Goal: Find specific page/section: Find specific page/section

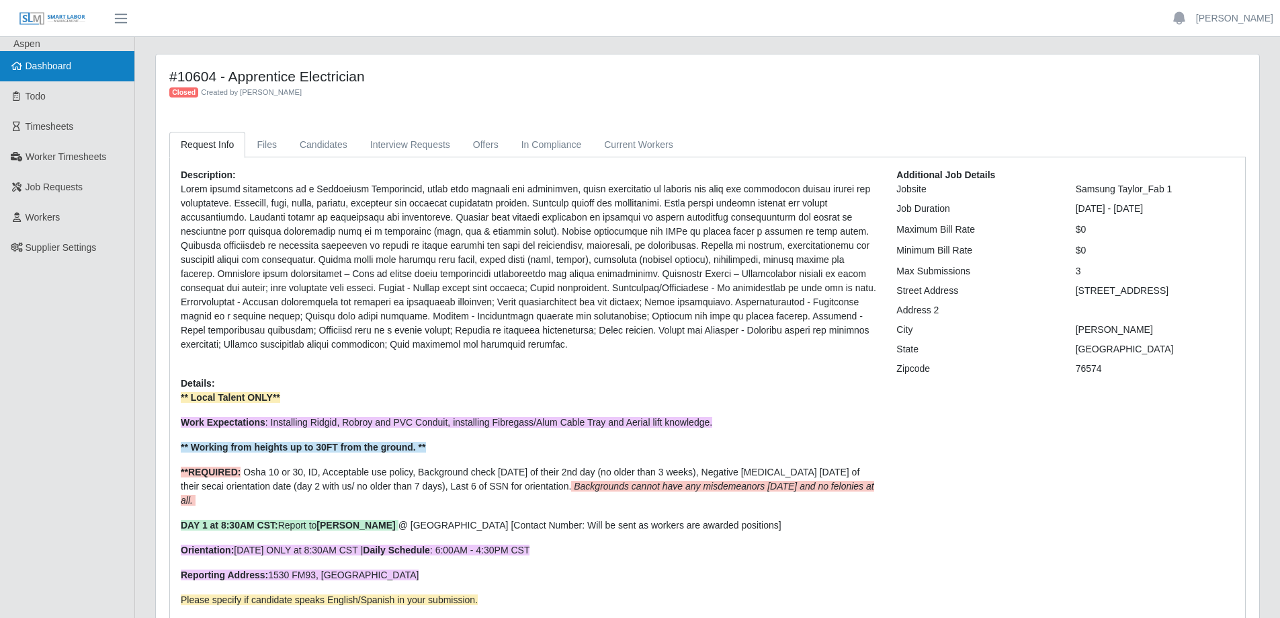
click at [63, 71] on span "Dashboard" at bounding box center [49, 65] width 46 height 11
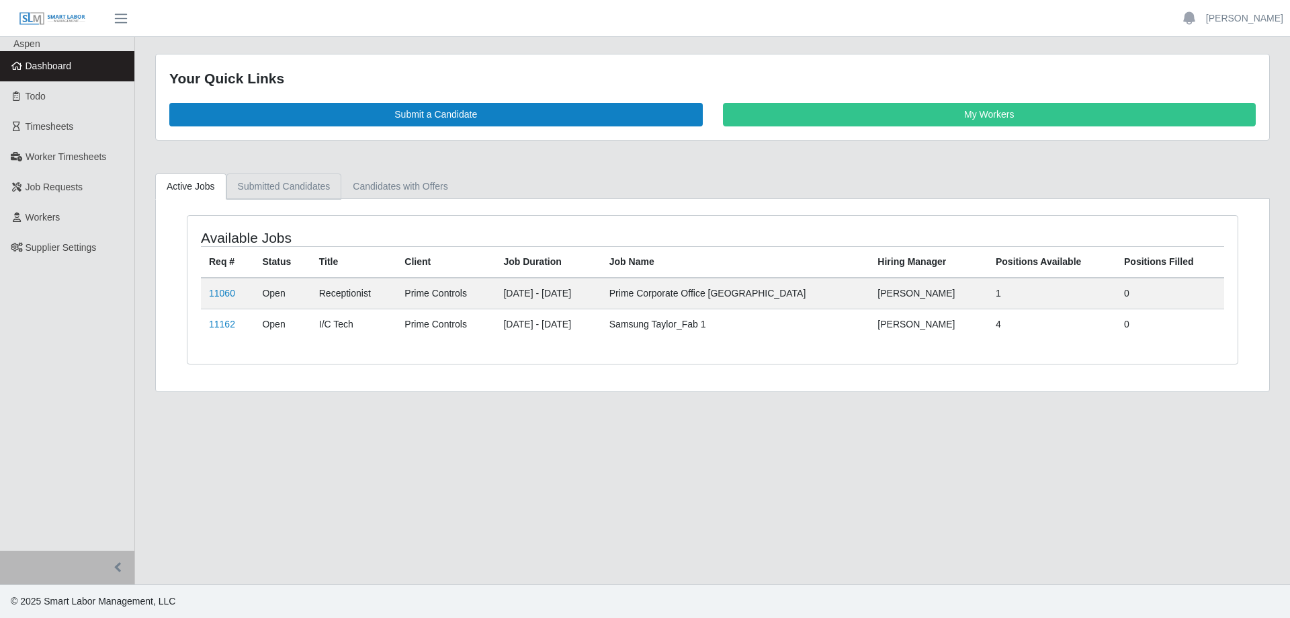
click at [294, 188] on link "Submitted Candidates" at bounding box center [284, 186] width 116 height 26
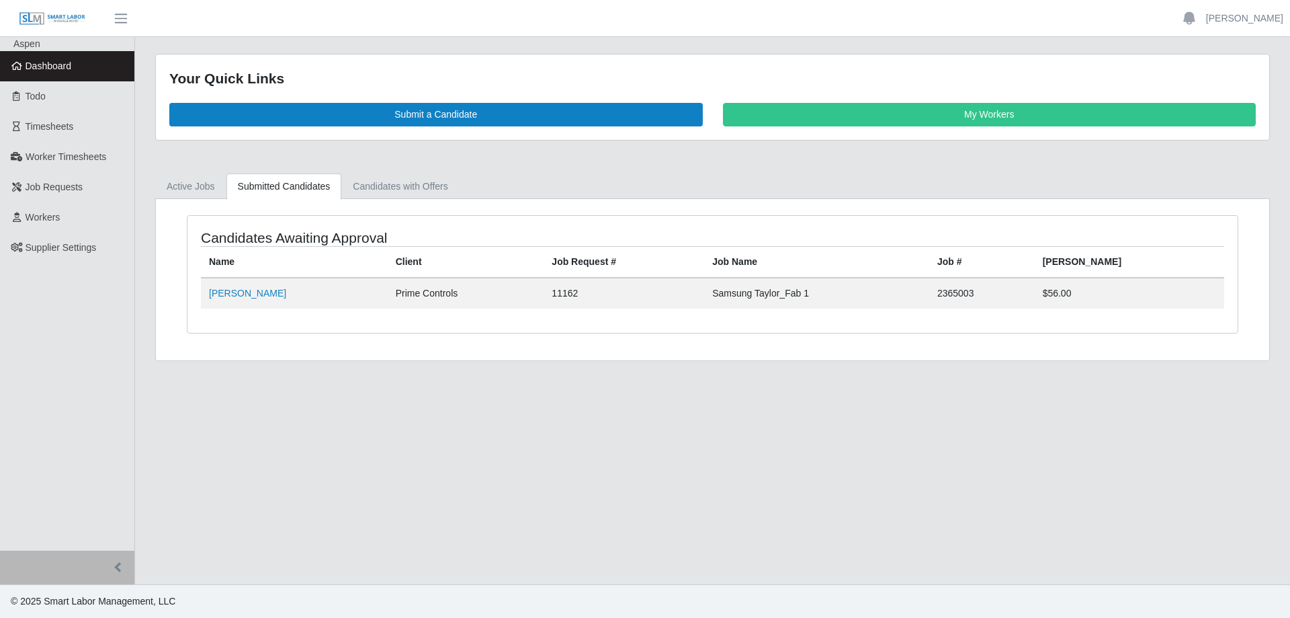
click at [61, 58] on link "Dashboard" at bounding box center [67, 66] width 134 height 30
